Goal: Task Accomplishment & Management: Complete application form

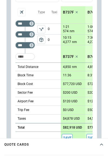
scroll to position [101, 0]
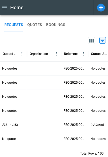
click at [99, 11] on icon at bounding box center [101, 8] width 8 height 8
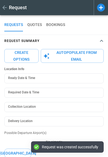
type textarea "*"
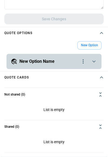
scroll to position [236, 0]
click at [76, 65] on div "**********" at bounding box center [53, 61] width 95 height 15
click at [95, 62] on icon "scrollable content" at bounding box center [94, 61] width 6 height 6
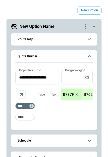
scroll to position [273, 0]
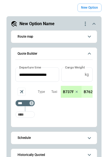
click at [24, 114] on input "Too short" at bounding box center [24, 114] width 17 height 10
type input "***"
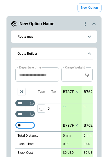
type input "***"
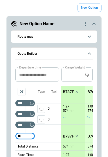
type input "***"
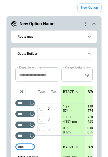
click at [94, 23] on icon "scrollable content" at bounding box center [94, 24] width 6 height 6
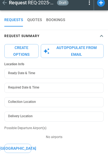
scroll to position [0, 0]
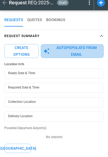
click at [76, 53] on button "Autopopulate from Email" at bounding box center [72, 51] width 63 height 14
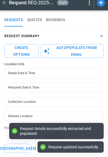
type textarea "*"
type input "**********"
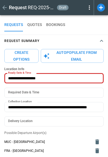
click at [24, 56] on button "Create Options" at bounding box center [21, 56] width 34 height 14
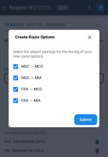
click at [87, 120] on button "Submit" at bounding box center [85, 119] width 23 height 11
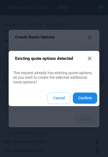
click at [87, 102] on button "Confirm" at bounding box center [85, 97] width 24 height 11
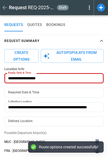
type textarea "*"
type input "**********"
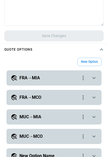
scroll to position [226, 0]
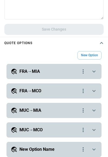
click at [92, 72] on icon "scrollable content" at bounding box center [94, 71] width 6 height 6
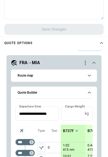
scroll to position [8, 0]
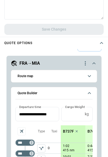
click at [89, 77] on icon "scrollable content" at bounding box center [89, 76] width 6 height 6
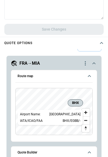
click at [72, 118] on p "BHX/EGBB/-" at bounding box center [72, 120] width 18 height 5
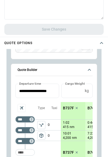
scroll to position [104, 0]
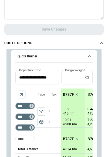
click at [23, 138] on input "Too short" at bounding box center [24, 139] width 17 height 10
type input "***"
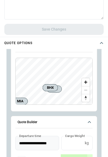
scroll to position [96, 0]
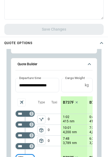
click at [40, 141] on span "package_2" at bounding box center [41, 140] width 5 height 5
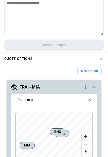
scroll to position [0, 0]
click at [89, 99] on icon "scrollable content" at bounding box center [89, 100] width 3 height 2
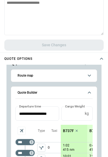
scroll to position [23, 0]
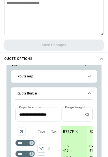
click at [89, 92] on icon "scrollable content" at bounding box center [89, 93] width 6 height 6
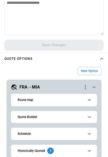
scroll to position [0, 0]
click at [84, 114] on button "Quote Builder" at bounding box center [53, 117] width 77 height 12
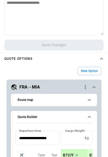
scroll to position [19, 0]
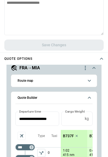
click at [89, 97] on icon "scrollable content" at bounding box center [89, 97] width 3 height 2
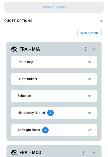
scroll to position [260, 0]
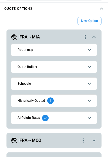
click at [90, 84] on icon "scrollable content" at bounding box center [89, 83] width 6 height 6
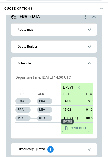
scroll to position [11, 0]
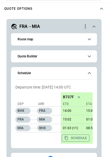
click at [91, 74] on icon "scrollable content" at bounding box center [89, 73] width 6 height 6
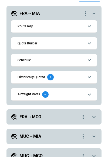
scroll to position [284, 0]
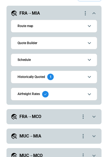
click at [89, 78] on icon "scrollable content" at bounding box center [89, 76] width 6 height 6
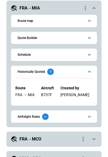
scroll to position [5, 0]
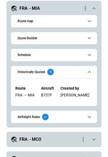
click at [88, 115] on icon "scrollable content" at bounding box center [89, 116] width 6 height 6
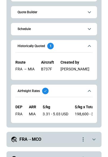
scroll to position [31, 0]
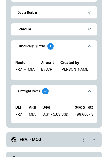
click at [90, 47] on icon "scrollable content" at bounding box center [89, 46] width 6 height 6
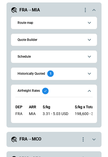
scroll to position [3, 0]
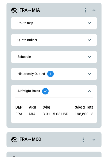
click at [81, 73] on span "Historically Quoted 1" at bounding box center [51, 73] width 66 height 6
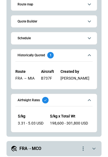
scroll to position [283, 0]
click at [91, 100] on icon "scrollable content" at bounding box center [89, 100] width 6 height 6
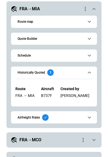
scroll to position [5, 0]
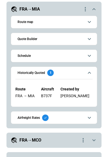
click at [87, 114] on icon "scrollable content" at bounding box center [89, 117] width 6 height 6
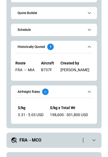
scroll to position [31, 0]
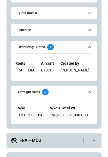
click at [90, 46] on icon "scrollable content" at bounding box center [89, 47] width 6 height 6
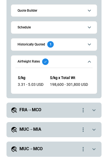
scroll to position [317, 0]
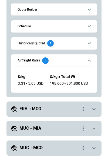
click at [21, 109] on h5 "FRA→MCO" at bounding box center [30, 109] width 22 height 6
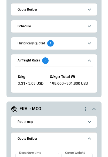
click at [21, 109] on h5 "FRA→MCO" at bounding box center [30, 109] width 22 height 6
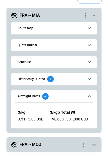
scroll to position [289, 0]
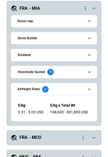
click at [51, 38] on span "Quote Builder" at bounding box center [51, 38] width 66 height 4
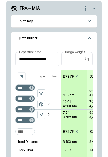
scroll to position [76, 0]
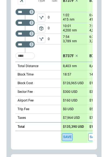
click at [67, 137] on button "Save" at bounding box center [67, 137] width 11 height 8
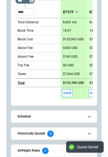
scroll to position [184, 0]
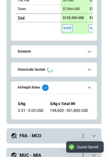
type textarea "*"
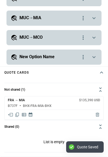
scroll to position [424, 0]
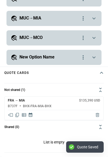
click at [12, 114] on icon "Share quote in email" at bounding box center [10, 114] width 5 height 5
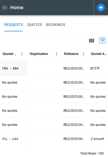
click at [16, 69] on p "FRA → MIA" at bounding box center [10, 68] width 16 height 5
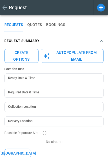
type input "**********"
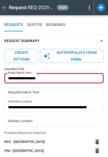
click at [89, 7] on icon at bounding box center [89, 7] width 1 height 4
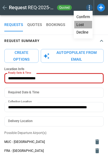
click at [83, 23] on button "Lost" at bounding box center [83, 25] width 18 height 8
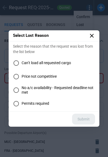
click at [91, 35] on icon at bounding box center [92, 35] width 6 height 6
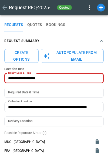
click at [90, 12] on div "Request REQ-2025-000143 quoted" at bounding box center [54, 7] width 108 height 15
click at [90, 9] on icon at bounding box center [89, 7] width 1 height 4
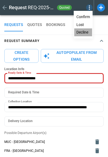
click at [83, 33] on button "Decline" at bounding box center [83, 32] width 18 height 8
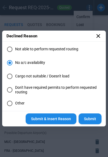
click at [62, 120] on button "Submit & Insert Reason" at bounding box center [51, 118] width 51 height 11
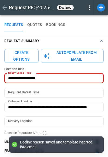
type textarea "*"
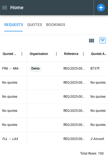
click at [38, 38] on div "0" at bounding box center [54, 40] width 108 height 11
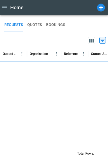
scroll to position [2, 0]
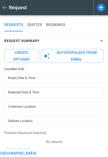
type input "**********"
type textarea "*"
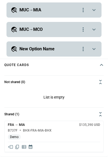
scroll to position [326, 0]
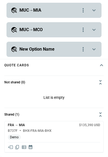
click at [83, 30] on icon "quote-option-actions" at bounding box center [83, 30] width 1 height 4
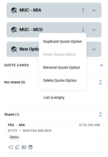
click at [83, 30] on div at bounding box center [54, 78] width 108 height 157
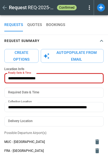
scroll to position [0, 0]
click at [34, 24] on button "QUOTES" at bounding box center [34, 24] width 15 height 13
type textarea "*"
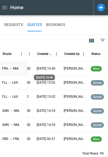
scroll to position [0, 112]
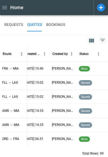
click at [83, 38] on div "0" at bounding box center [54, 40] width 108 height 11
click at [52, 23] on button "BOOKINGS" at bounding box center [55, 24] width 19 height 13
